Goal: Complete application form

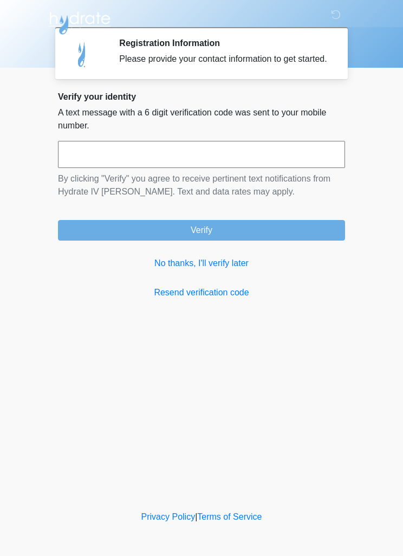
click at [215, 299] on link "Resend verification code" at bounding box center [201, 292] width 287 height 13
click at [218, 270] on link "No thanks, I'll verify later" at bounding box center [201, 263] width 287 height 13
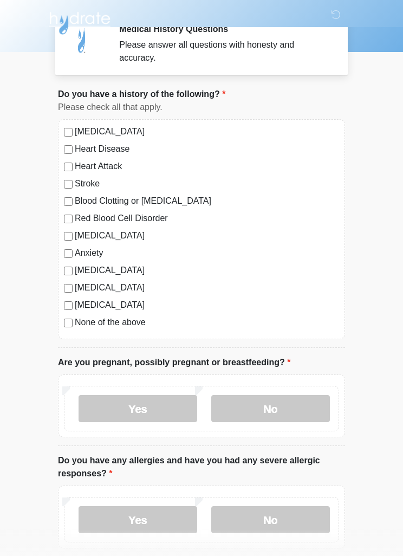
scroll to position [16, 0]
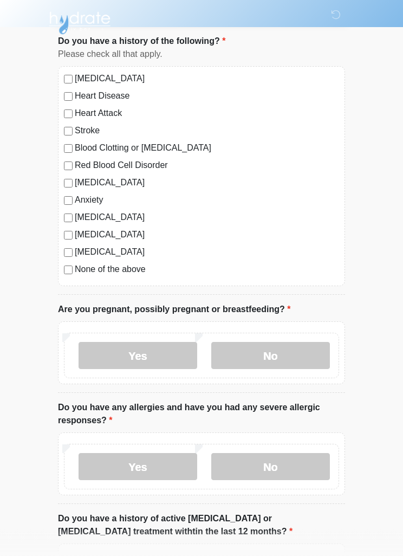
click at [299, 352] on label "No" at bounding box center [270, 356] width 119 height 27
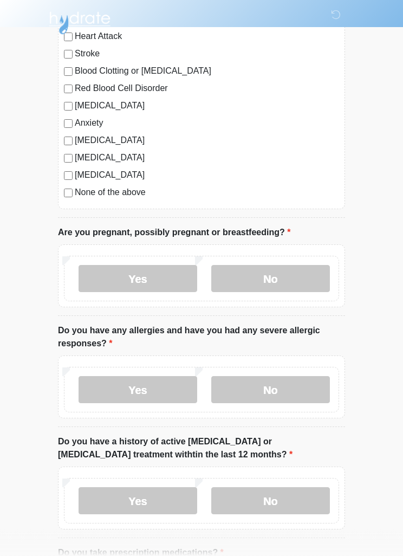
click at [300, 383] on label "No" at bounding box center [270, 390] width 119 height 27
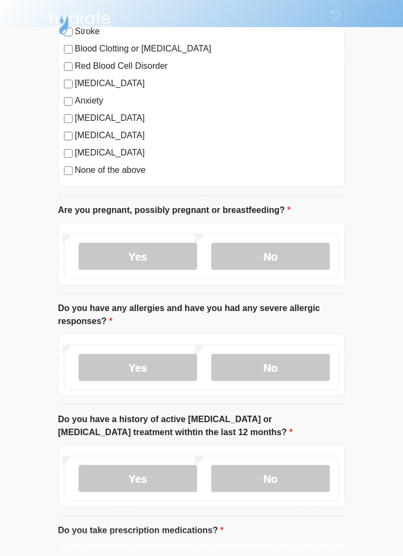
scroll to position [305, 0]
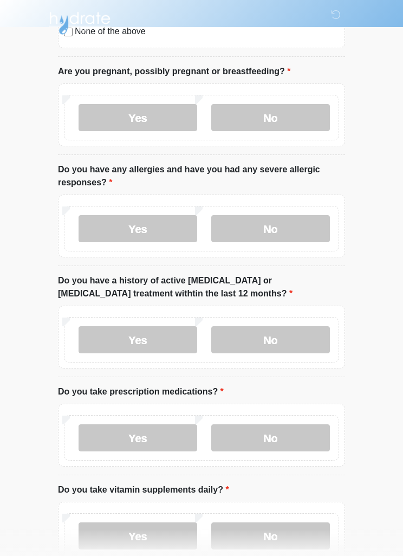
click at [302, 337] on label "No" at bounding box center [270, 339] width 119 height 27
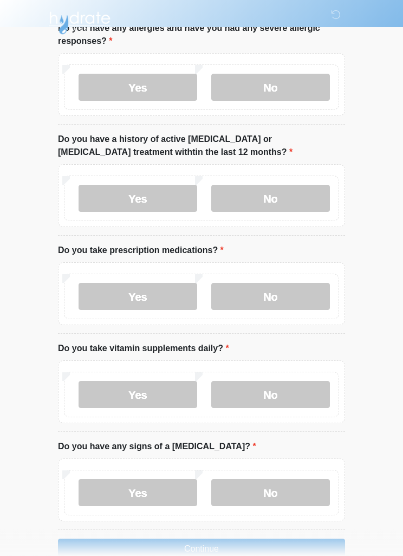
click at [300, 301] on label "No" at bounding box center [270, 296] width 119 height 27
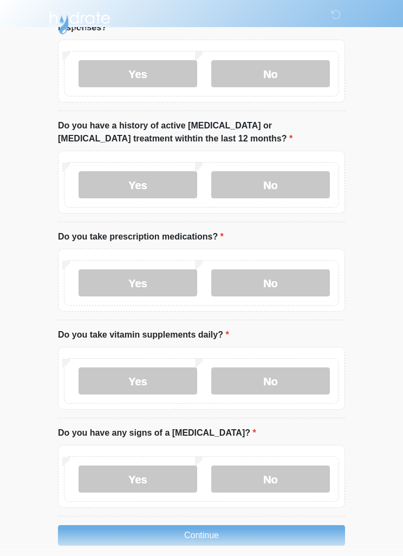
scroll to position [472, 0]
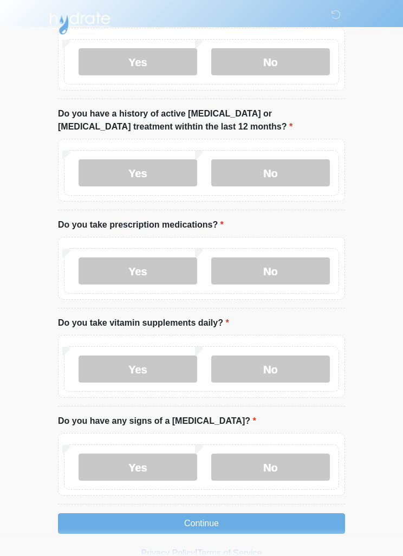
click at [298, 364] on label "No" at bounding box center [270, 369] width 119 height 27
click at [304, 472] on label "No" at bounding box center [270, 467] width 119 height 27
click at [291, 527] on button "Continue" at bounding box center [201, 523] width 287 height 21
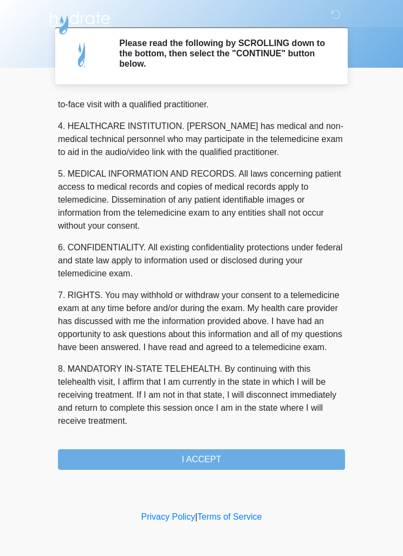
scroll to position [302, 0]
click at [248, 461] on button "I ACCEPT" at bounding box center [201, 459] width 287 height 21
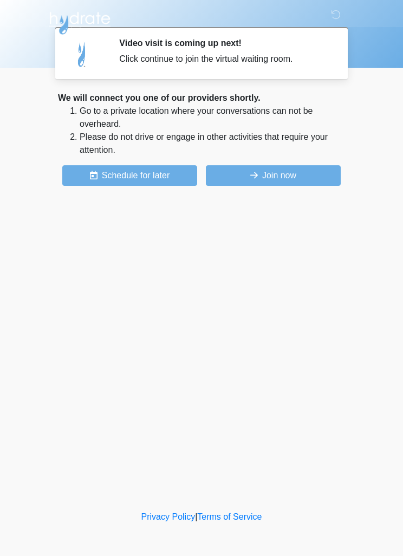
click at [313, 176] on button "Join now" at bounding box center [273, 175] width 135 height 21
